Goal: Information Seeking & Learning: Learn about a topic

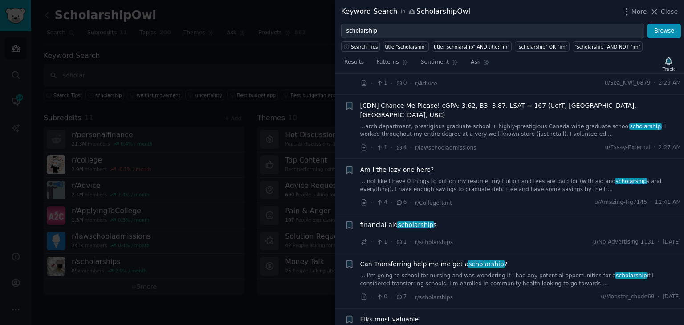
scroll to position [1175, 0]
click at [515, 237] on div "· 1 · 1 · r/scholarships u/No-Advertising-1131 · [DATE]" at bounding box center [520, 241] width 321 height 9
click at [433, 220] on div "financial aid scholarship s" at bounding box center [520, 224] width 321 height 9
click at [424, 221] on span "scholarship" at bounding box center [415, 224] width 37 height 7
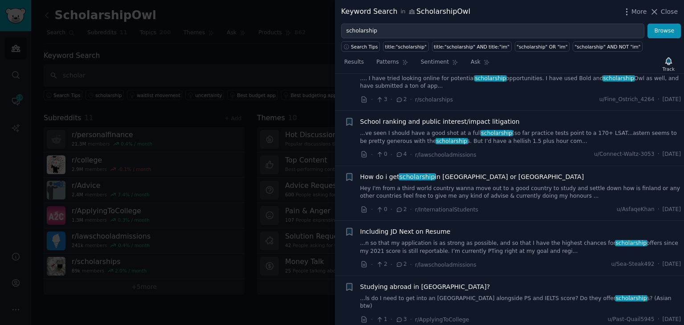
scroll to position [1971, 0]
drag, startPoint x: 665, startPoint y: 14, endPoint x: 97, endPoint y: 16, distance: 568.0
click at [665, 14] on span "Close" at bounding box center [669, 11] width 17 height 9
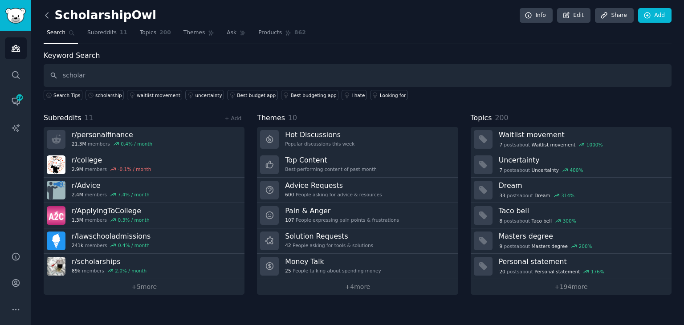
click at [48, 17] on icon at bounding box center [46, 15] width 9 height 9
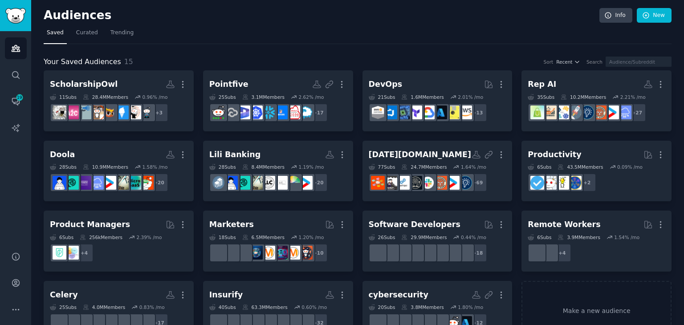
scroll to position [29, 0]
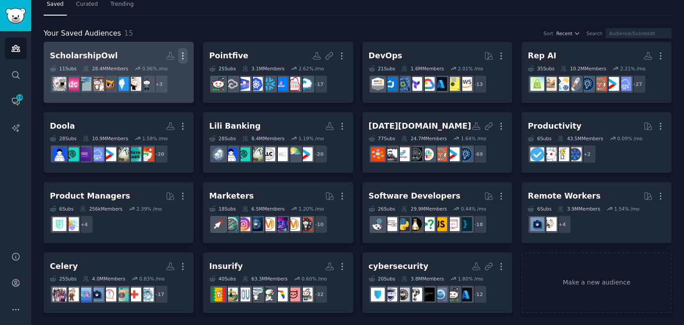
click at [182, 59] on icon "button" at bounding box center [182, 55] width 9 height 9
click at [107, 54] on h2 "ScholarshipOwl Custom Audience More View Delete" at bounding box center [119, 56] width 138 height 16
